Goal: Communication & Community: Share content

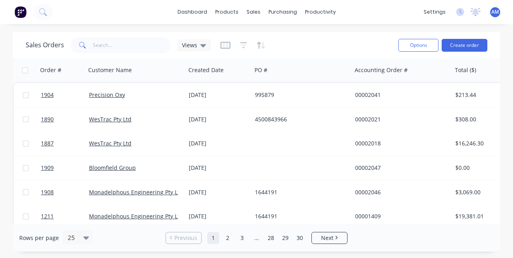
click at [124, 118] on link "WesTrac Pty Ltd" at bounding box center [110, 119] width 42 height 8
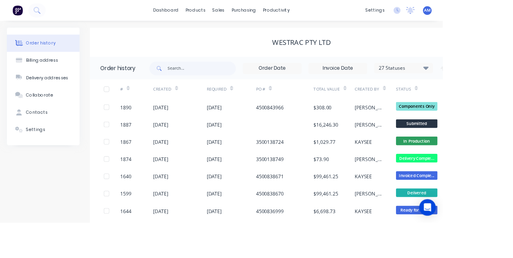
click at [317, 122] on div "4500843966" at bounding box center [313, 124] width 32 height 8
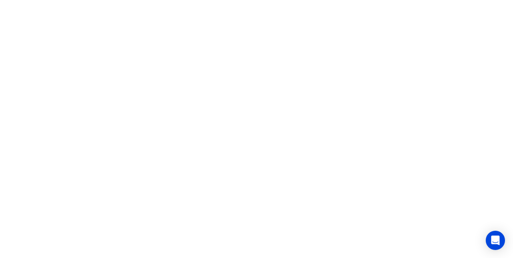
click at [360, 0] on html at bounding box center [256, 0] width 513 height 0
click at [216, 0] on html at bounding box center [256, 0] width 513 height 0
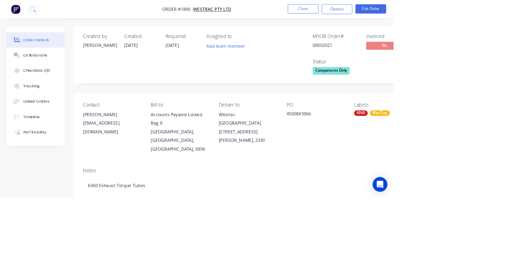
click at [52, 69] on div "Collaborate" at bounding box center [46, 72] width 32 height 7
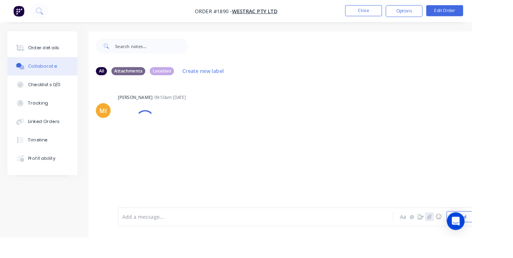
click at [468, 238] on icon "button" at bounding box center [466, 236] width 5 height 6
click at [503, 242] on button "Send" at bounding box center [501, 236] width 32 height 12
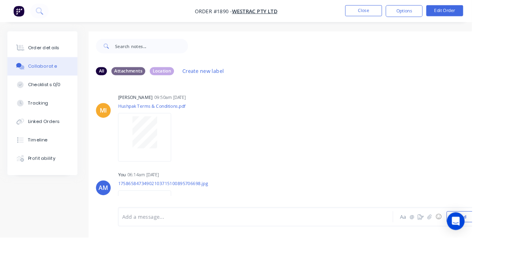
click at [415, 14] on button "Close" at bounding box center [395, 12] width 40 height 12
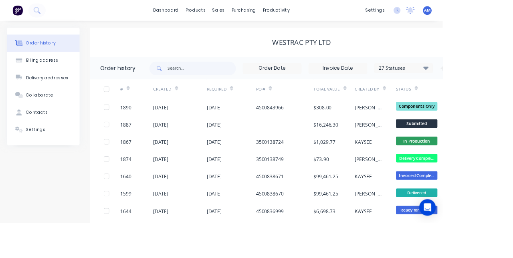
click at [195, 127] on div "[DATE]" at bounding box center [186, 124] width 18 height 8
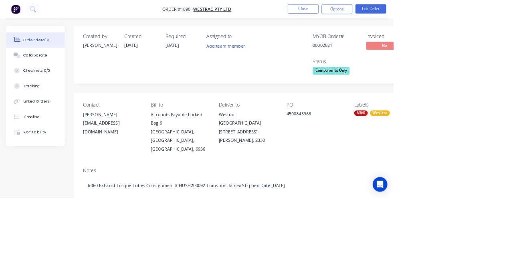
click at [50, 76] on button "Collaborate" at bounding box center [46, 72] width 76 height 20
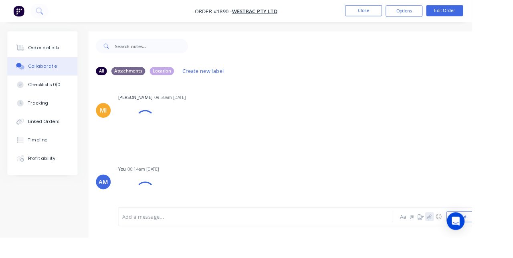
click at [467, 238] on icon "button" at bounding box center [466, 236] width 5 height 6
click at [415, 13] on button "Close" at bounding box center [395, 12] width 40 height 12
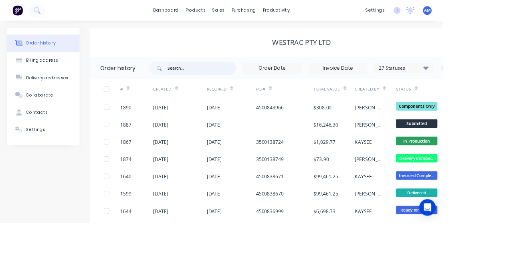
click at [211, 77] on input "text" at bounding box center [233, 79] width 79 height 16
type input "16"
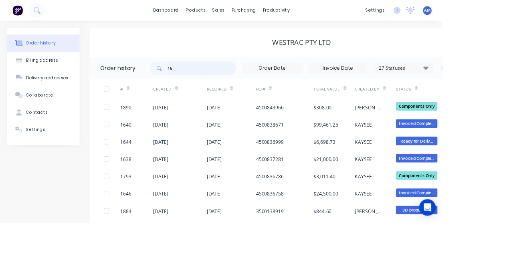
click at [206, 80] on input "16" at bounding box center [233, 79] width 79 height 16
type input "1662"
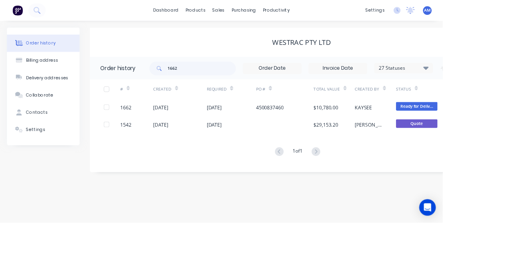
click at [228, 126] on div "[DATE]" at bounding box center [208, 124] width 62 height 20
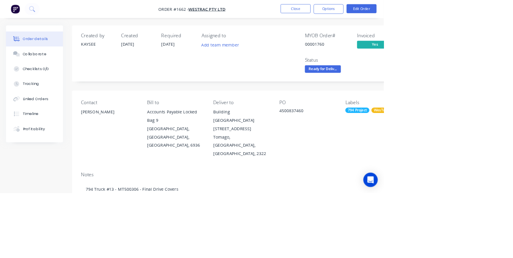
click at [54, 71] on div "Collaborate" at bounding box center [46, 72] width 32 height 7
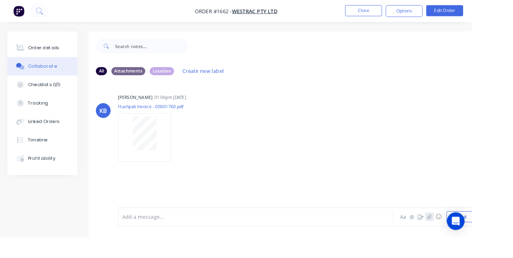
click at [471, 240] on button "button" at bounding box center [467, 236] width 10 height 10
click at [506, 242] on button "Send" at bounding box center [501, 236] width 32 height 12
